Goal: Find specific page/section

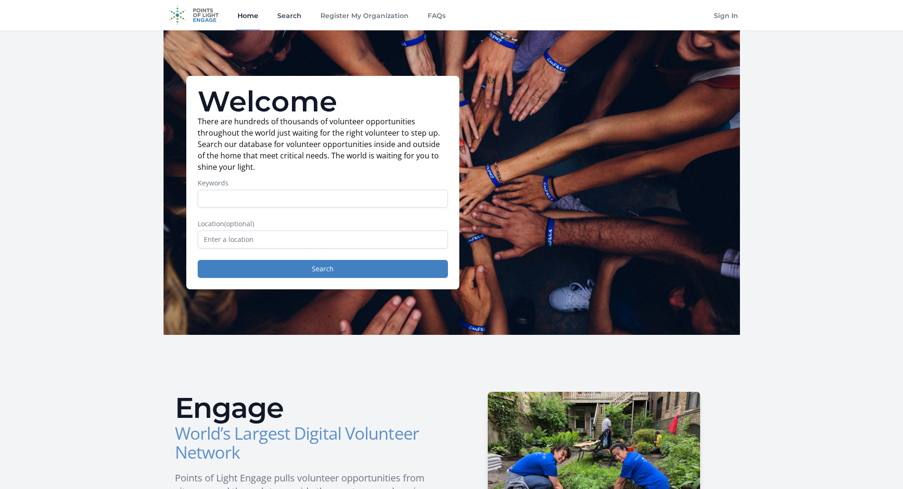
click at [291, 16] on link "Search" at bounding box center [289, 15] width 28 height 30
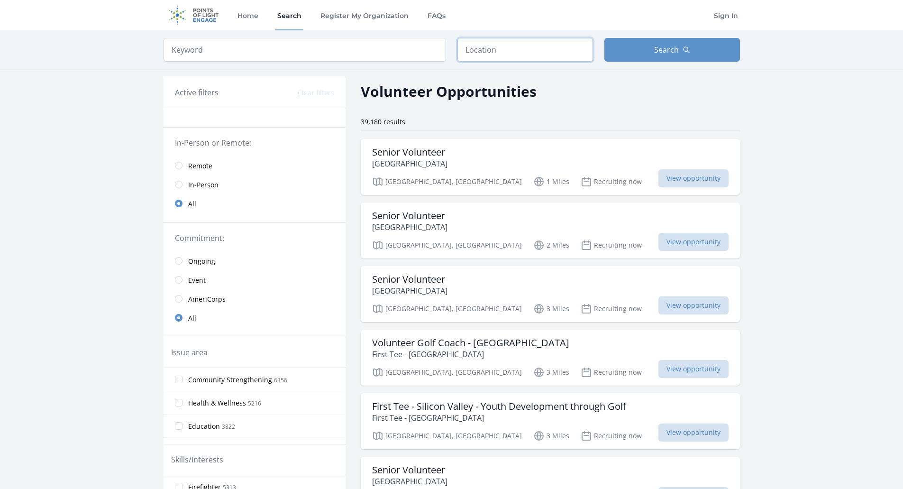
click at [506, 48] on input "text" at bounding box center [526, 50] width 136 height 24
type input "[GEOGRAPHIC_DATA], [GEOGRAPHIC_DATA]"
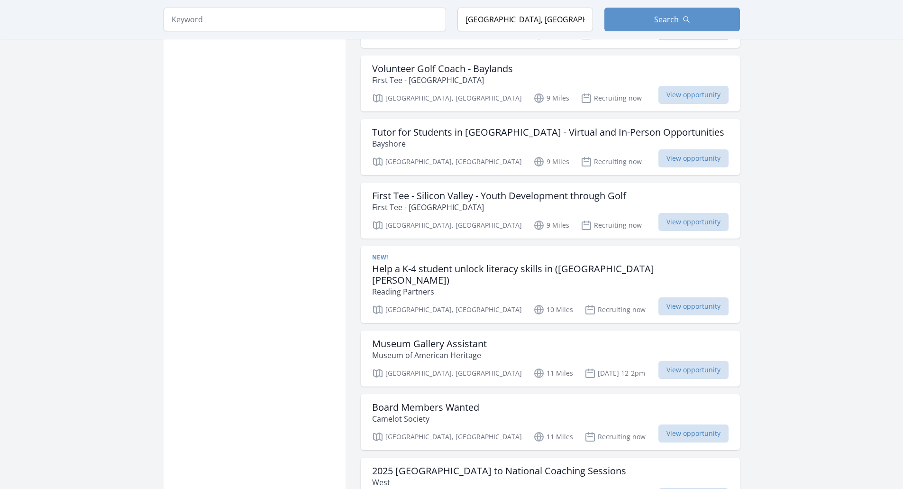
scroll to position [1139, 0]
